Goal: Find specific page/section: Find specific page/section

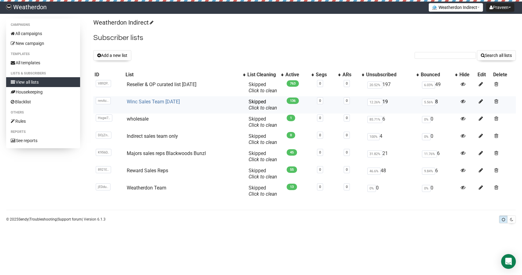
click at [140, 102] on link "Winc Sales Team [DATE]" at bounding box center [153, 102] width 53 height 6
click at [140, 154] on link "Majors sales reps Blackwoods Bunzl" at bounding box center [166, 153] width 79 height 6
click at [147, 172] on link "Reward Sales Reps" at bounding box center [147, 170] width 41 height 6
